Goal: Information Seeking & Learning: Learn about a topic

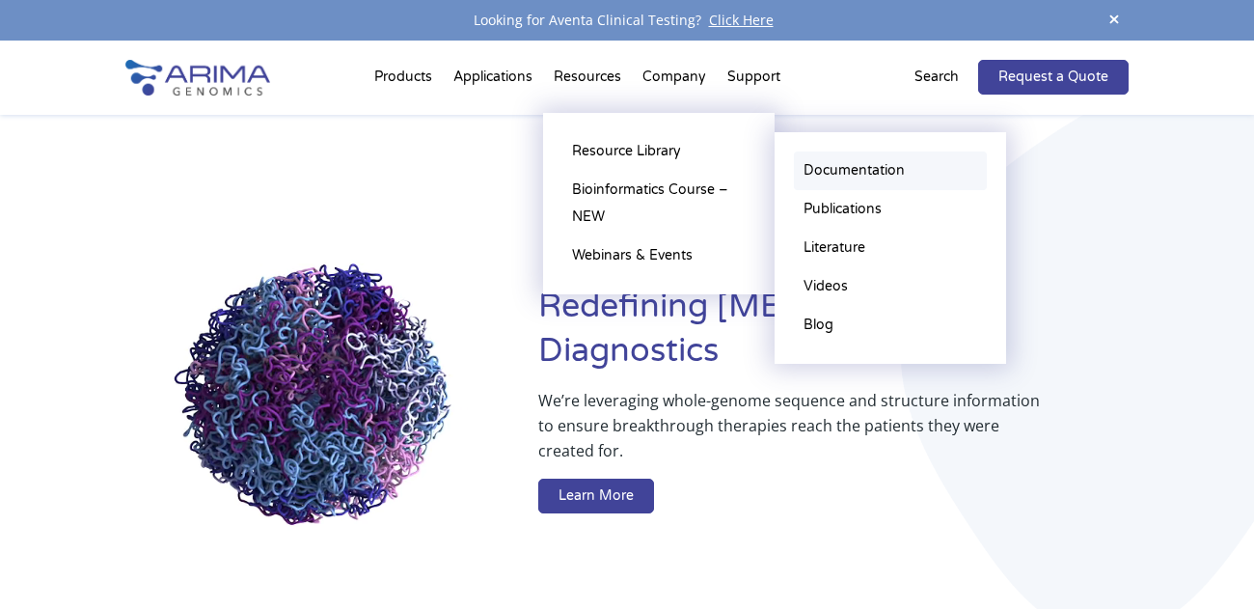
click at [830, 171] on link "Documentation" at bounding box center [890, 170] width 193 height 39
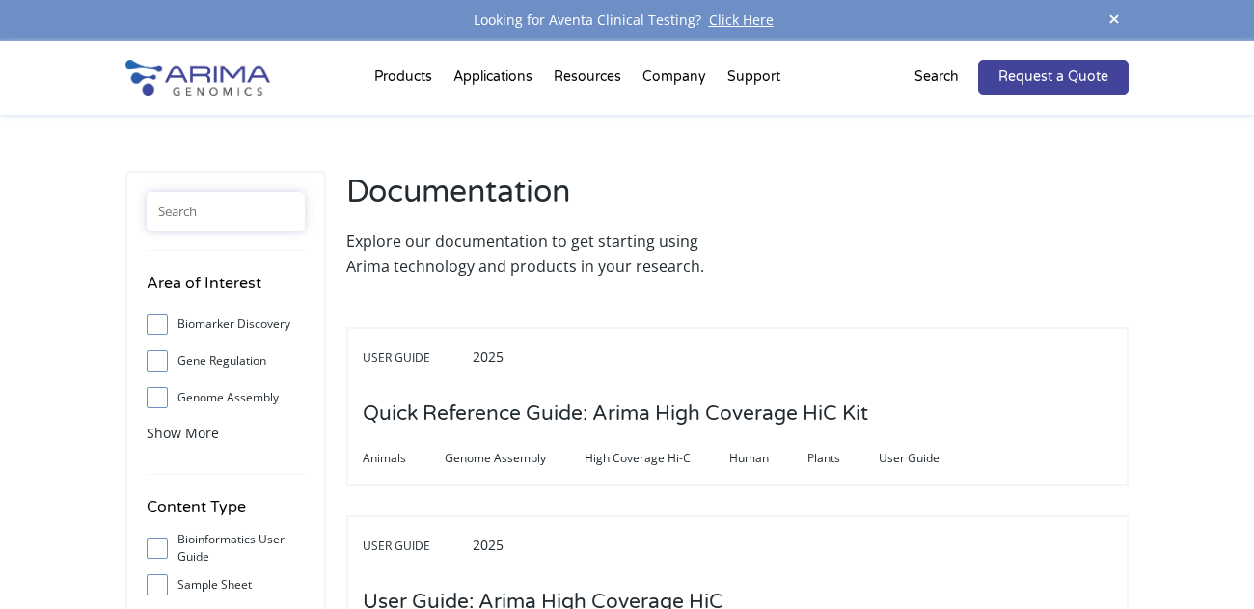
click at [241, 198] on input "text" at bounding box center [226, 211] width 158 height 39
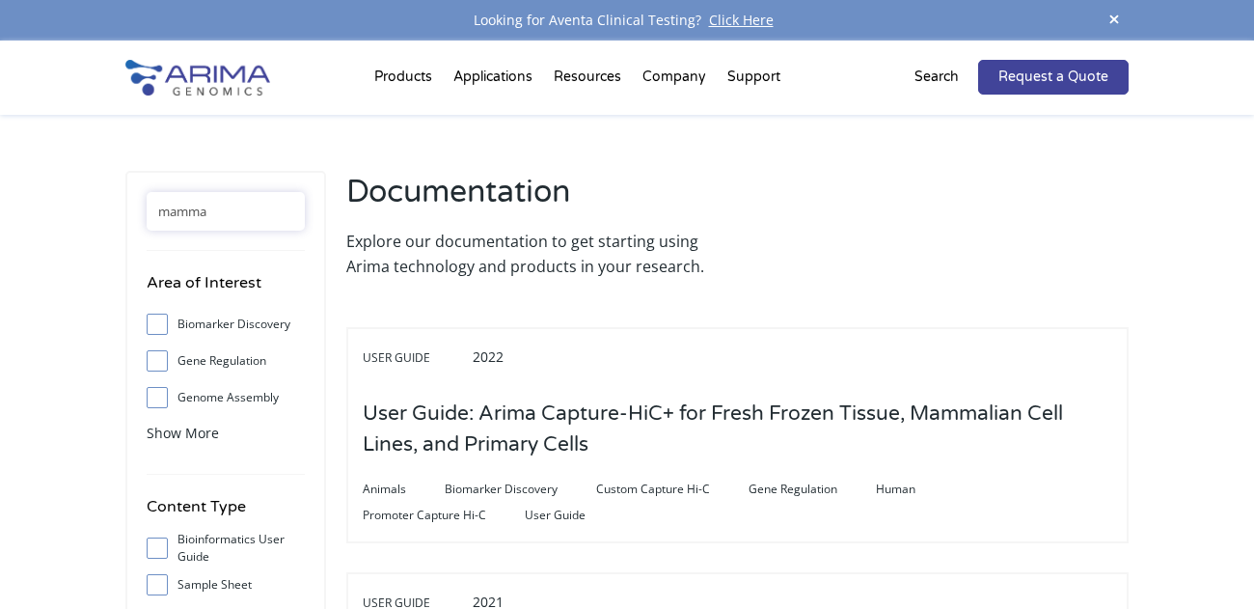
click at [214, 215] on input "mamma" at bounding box center [226, 211] width 158 height 39
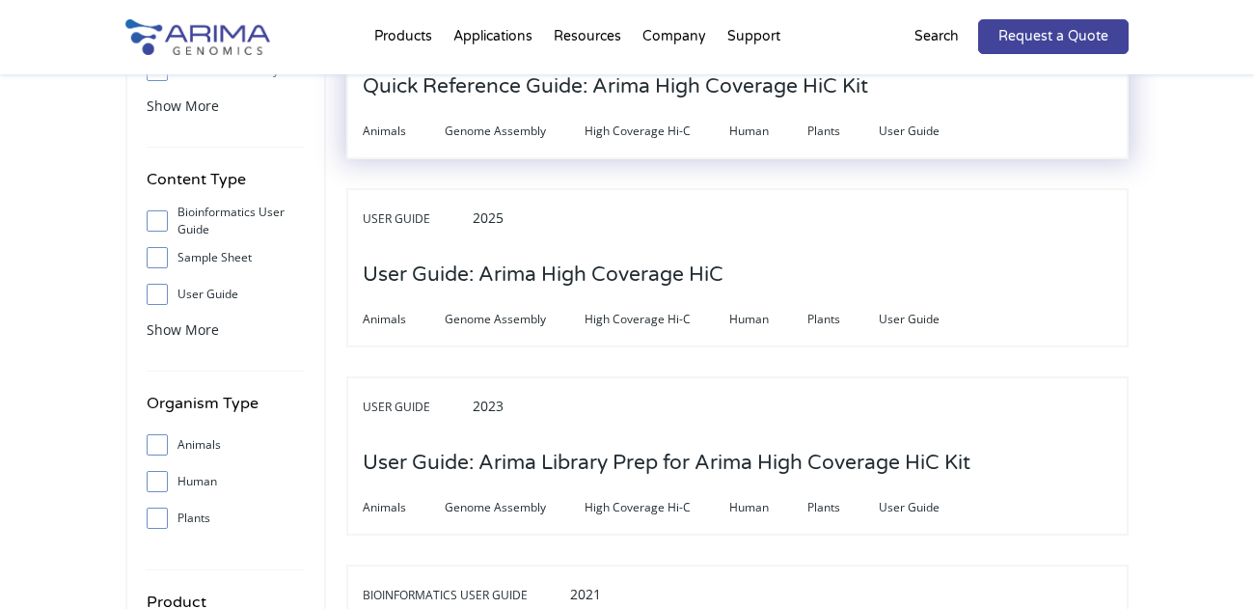
scroll to position [355, 0]
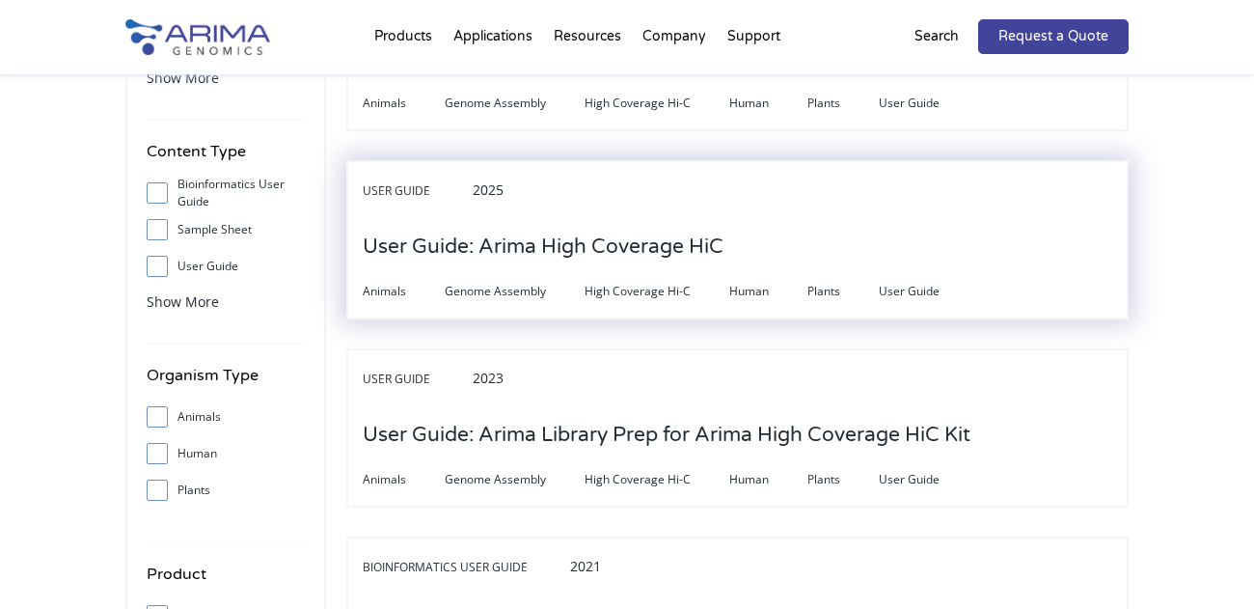
type input "high covera"
